Goal: Task Accomplishment & Management: Use online tool/utility

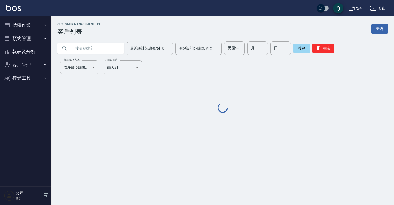
click at [29, 23] on button "櫃檯作業" at bounding box center [25, 24] width 47 height 13
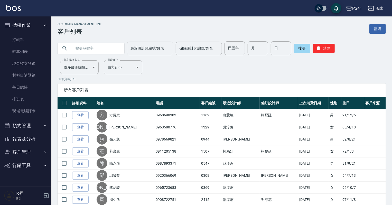
drag, startPoint x: 24, startPoint y: 36, endPoint x: 24, endPoint y: 32, distance: 3.9
click at [24, 36] on link "打帳單" at bounding box center [25, 40] width 47 height 12
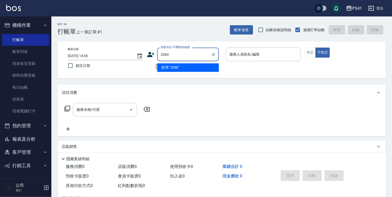
type input "2060"
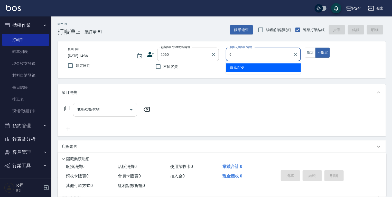
type input "白蕙瑄-9"
type button "false"
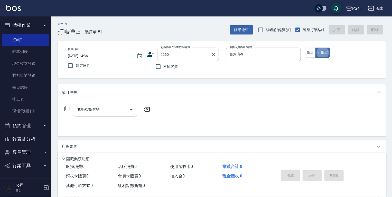
type input "王姿婷/0922403755/2060"
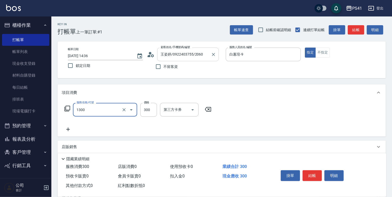
type input "洗髮300(1300)"
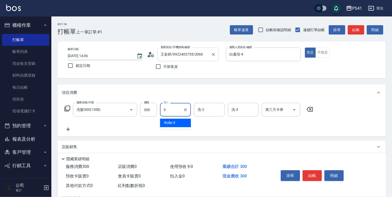
type input "Rolla-5"
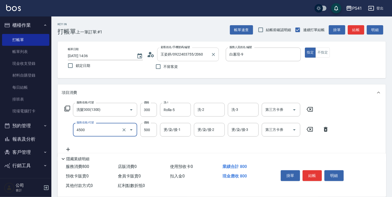
type input "補染(4500)"
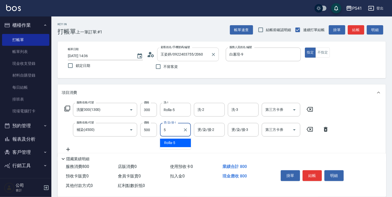
type input "Rolla-5"
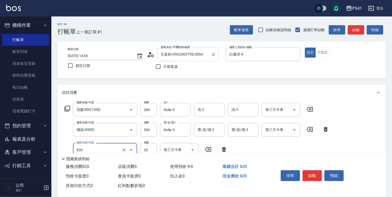
type input "潤絲(820)"
type input "100"
type input "Rolla-5"
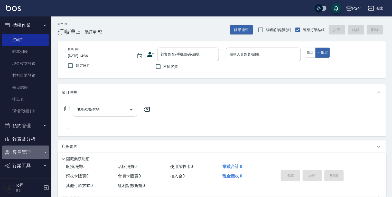
drag, startPoint x: 38, startPoint y: 146, endPoint x: 40, endPoint y: 166, distance: 20.9
click at [38, 146] on button "客戶管理" at bounding box center [25, 151] width 47 height 13
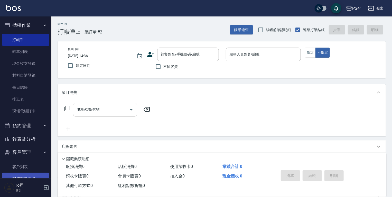
click at [28, 169] on link "客戶列表" at bounding box center [25, 167] width 47 height 12
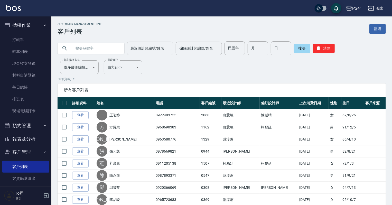
drag, startPoint x: 79, startPoint y: 50, endPoint x: 89, endPoint y: 47, distance: 10.7
click at [79, 50] on input "text" at bounding box center [96, 48] width 48 height 14
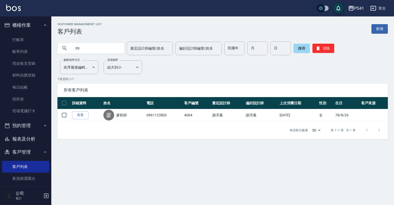
type input "0"
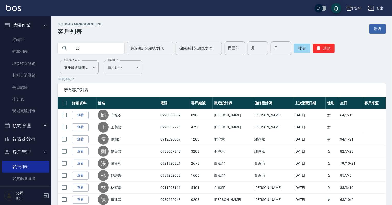
type input "2"
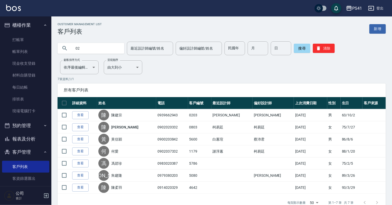
type input "0"
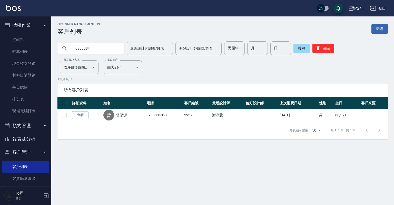
click at [115, 49] on input "0983884" at bounding box center [96, 48] width 48 height 14
type input "0"
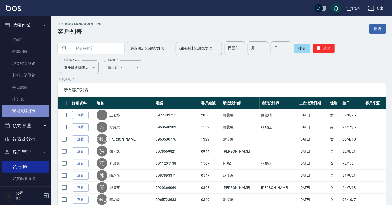
drag, startPoint x: 36, startPoint y: 110, endPoint x: 36, endPoint y: 107, distance: 2.8
click at [36, 110] on link "現場電腦打卡" at bounding box center [25, 111] width 47 height 12
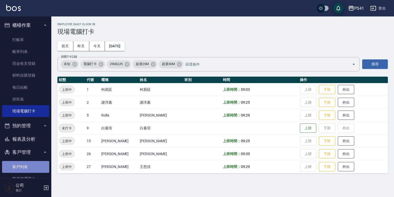
click at [28, 163] on link "客戶列表" at bounding box center [25, 167] width 47 height 12
